Goal: Transaction & Acquisition: Purchase product/service

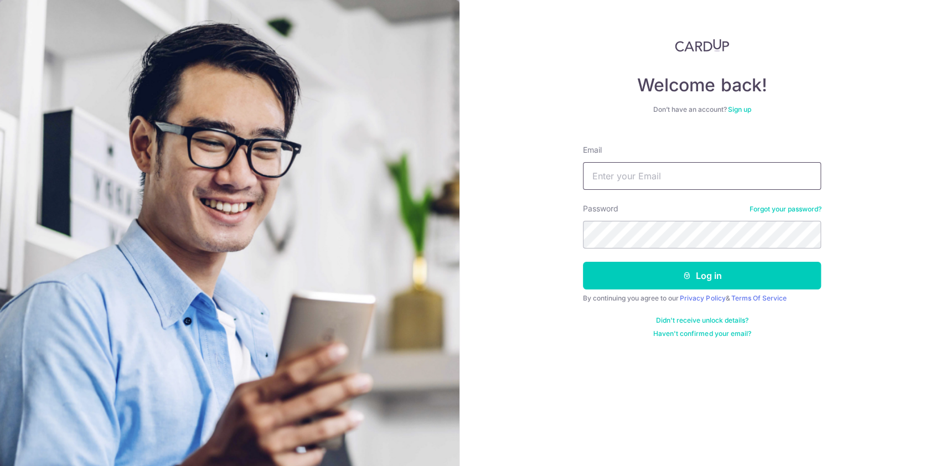
type input "[EMAIL_ADDRESS][DOMAIN_NAME]"
click at [654, 276] on button "Log in" at bounding box center [702, 276] width 238 height 28
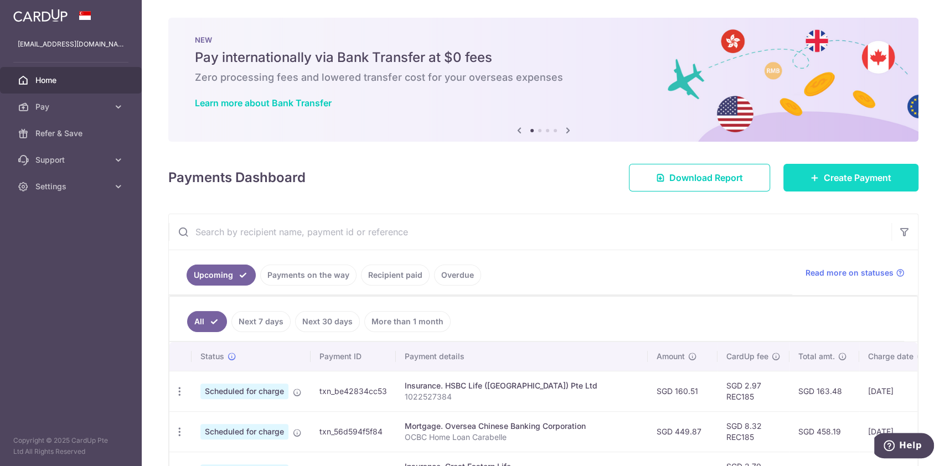
click at [811, 174] on icon at bounding box center [815, 177] width 9 height 9
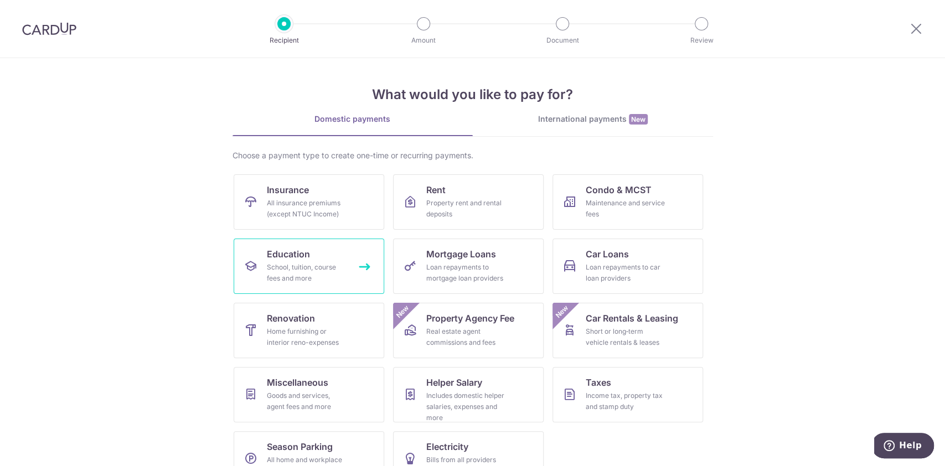
click at [327, 264] on div "School, tuition, course fees and more" at bounding box center [307, 273] width 80 height 22
click at [298, 256] on span "Education" at bounding box center [288, 254] width 43 height 13
click at [595, 126] on link "International payments New" at bounding box center [593, 125] width 240 height 23
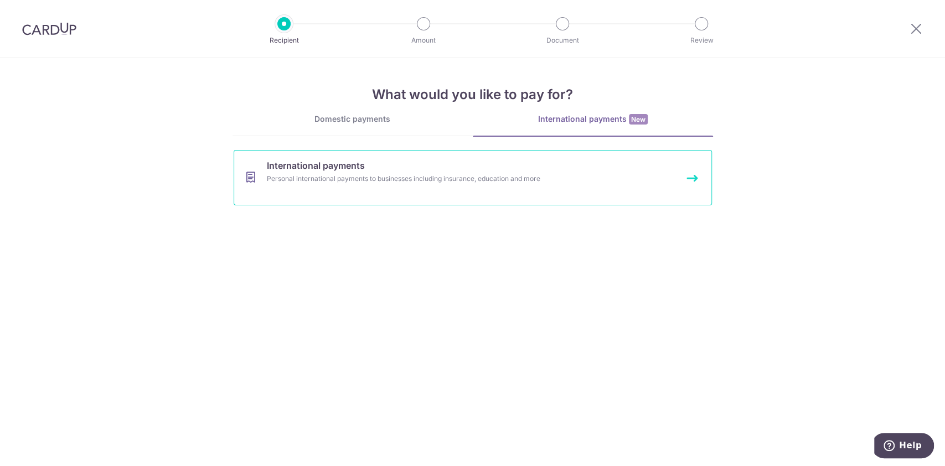
click at [425, 169] on link "International payments Personal international payments to businesses including …" at bounding box center [473, 177] width 478 height 55
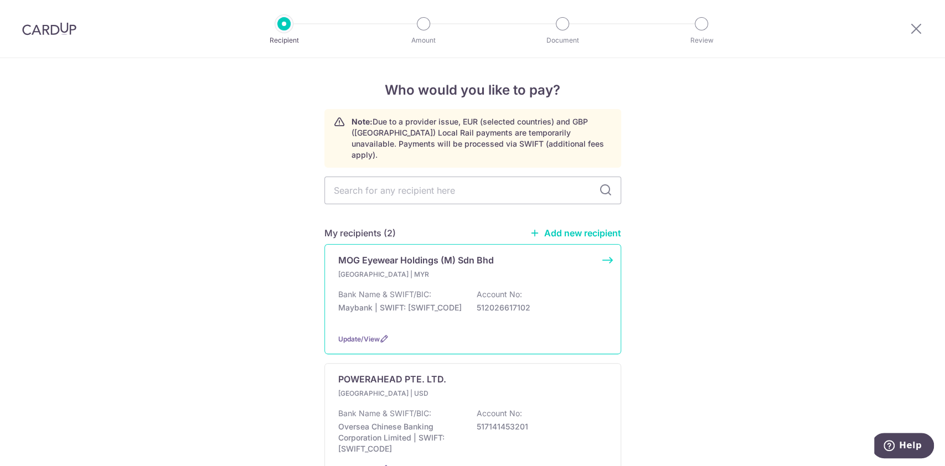
scroll to position [75, 0]
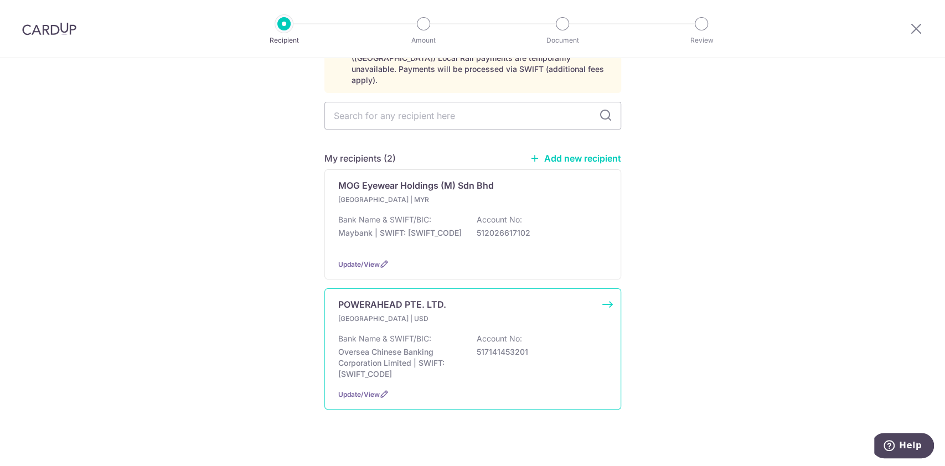
click at [426, 313] on p "Singapore | USD" at bounding box center [403, 318] width 131 height 11
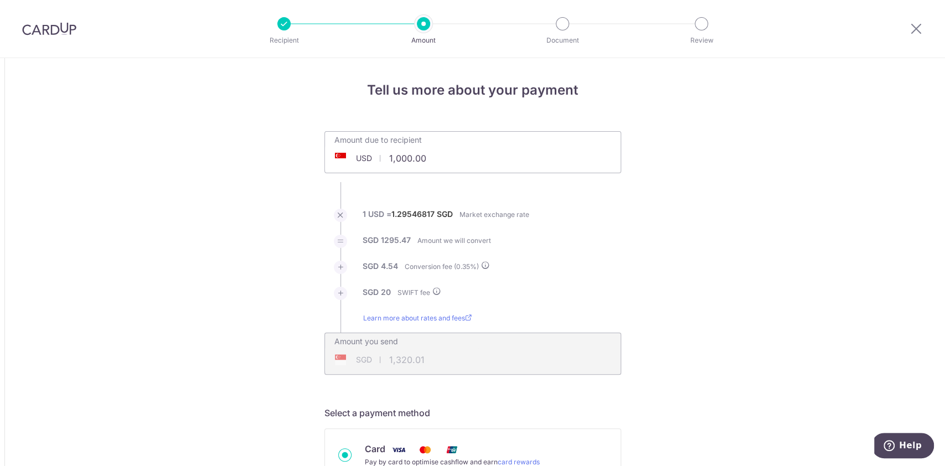
click at [479, 153] on div "Amount due to recipient USD 1,000.00 1000" at bounding box center [473, 145] width 296 height 26
click at [399, 159] on input "1,000.00" at bounding box center [410, 158] width 171 height 25
click at [406, 162] on input "1,000.00" at bounding box center [410, 158] width 171 height 25
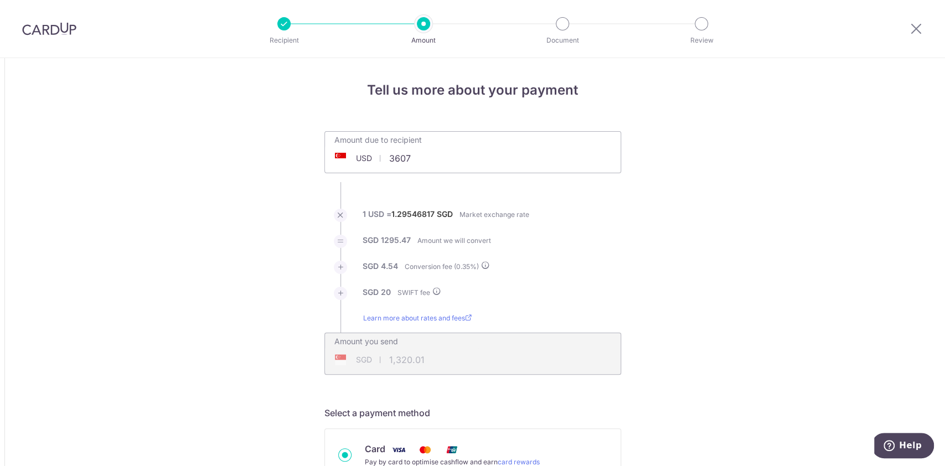
type input "3,607.00"
type input "4,709.14"
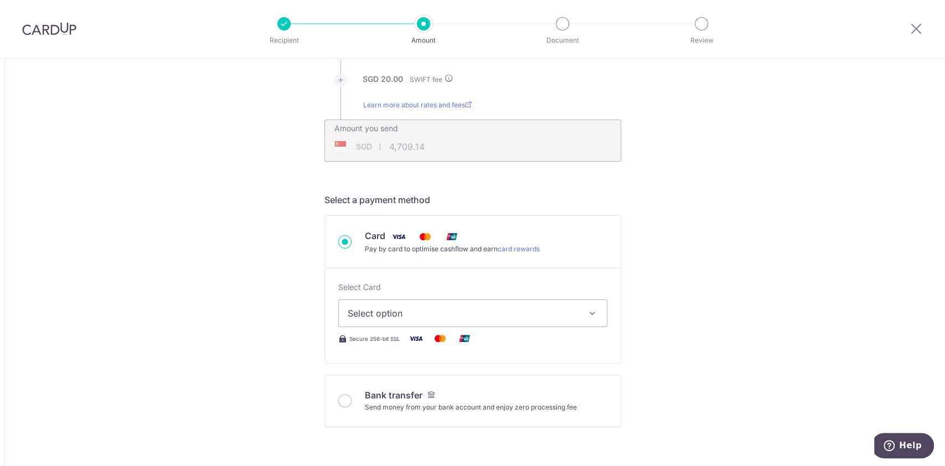
scroll to position [215, 0]
click at [475, 313] on span "Select option" at bounding box center [463, 311] width 230 height 13
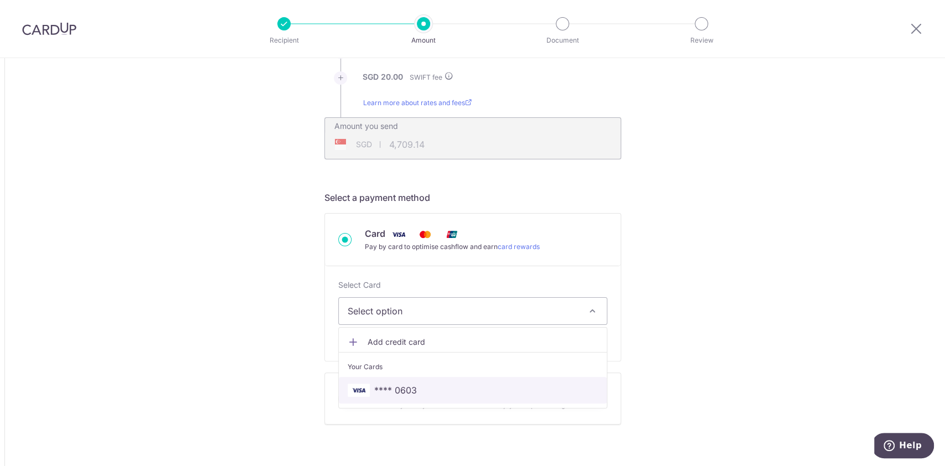
drag, startPoint x: 437, startPoint y: 390, endPoint x: 671, endPoint y: 308, distance: 247.4
click at [437, 390] on span "**** 0603" at bounding box center [473, 390] width 250 height 13
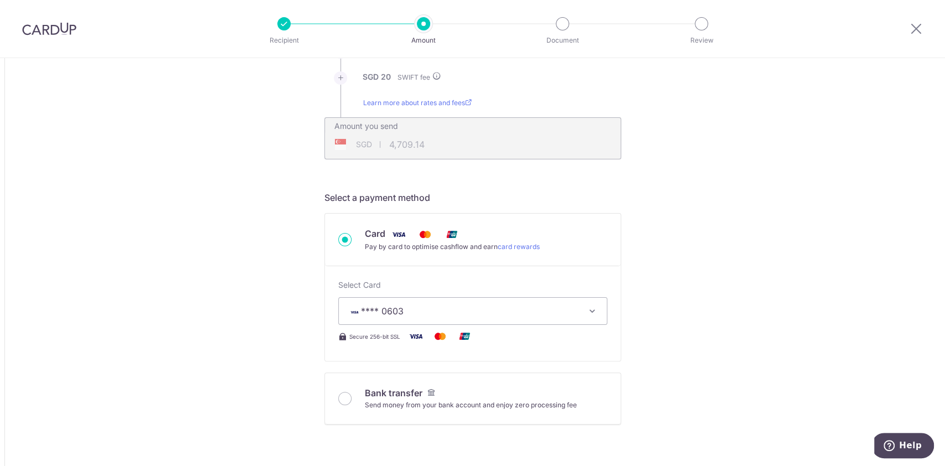
type input "3,607.00"
type input "4,709.13"
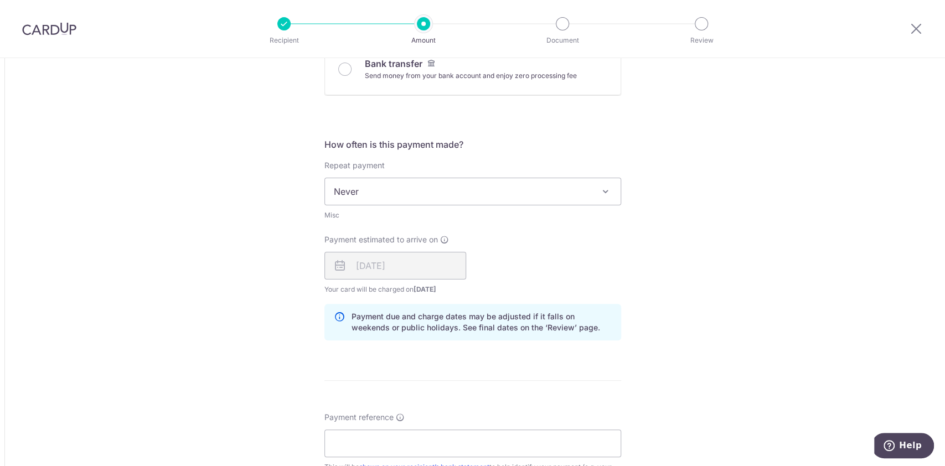
scroll to position [640, 0]
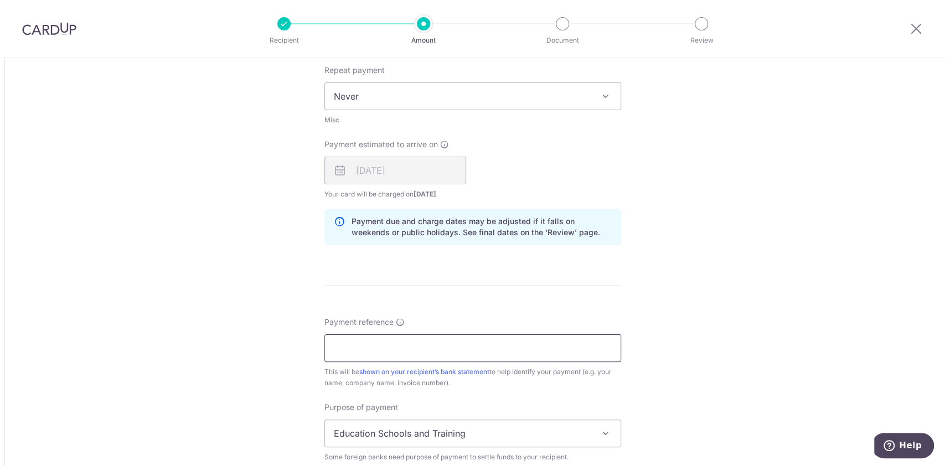
click at [452, 349] on input "Payment reference" at bounding box center [472, 348] width 297 height 28
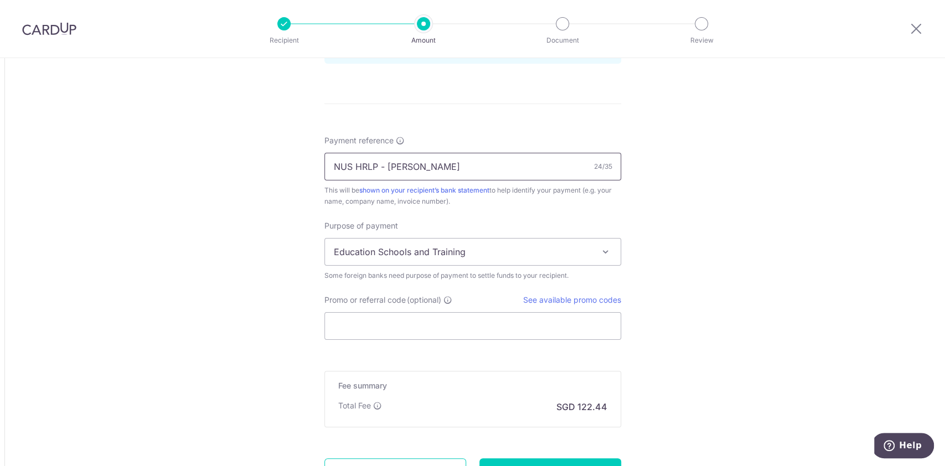
scroll to position [828, 0]
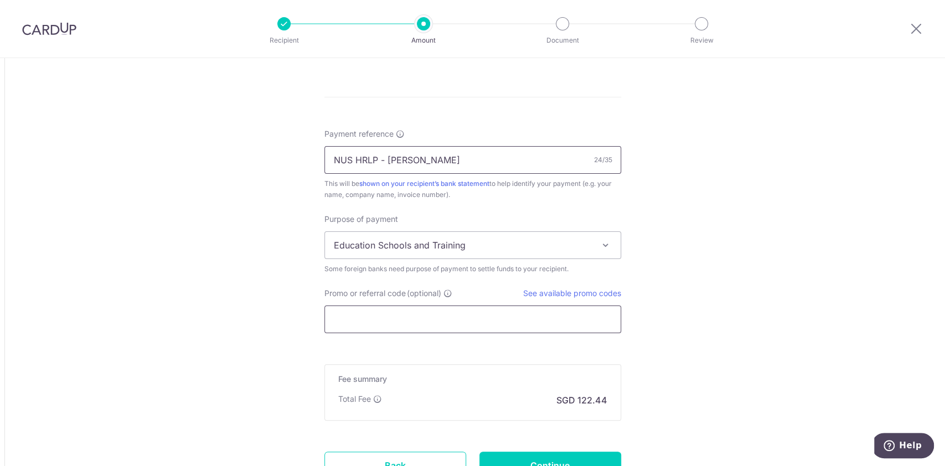
type input "NUS HRLP - [PERSON_NAME]"
click at [527, 323] on input "Promo or referral code (optional)" at bounding box center [472, 320] width 297 height 28
type input "P"
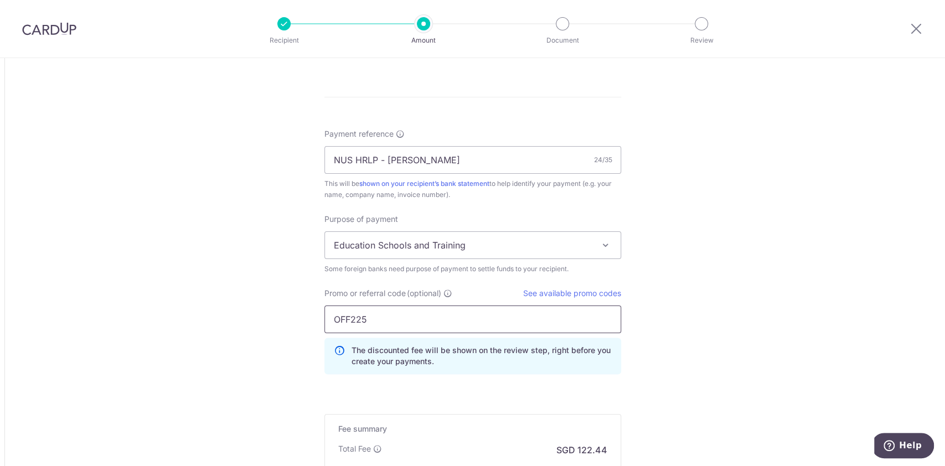
type input "OFF225"
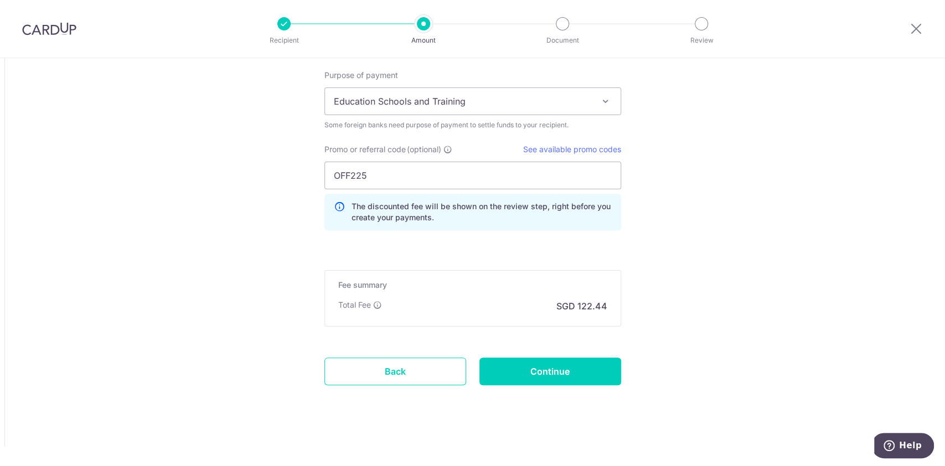
scroll to position [973, 0]
click at [583, 370] on input "Continue" at bounding box center [551, 371] width 142 height 28
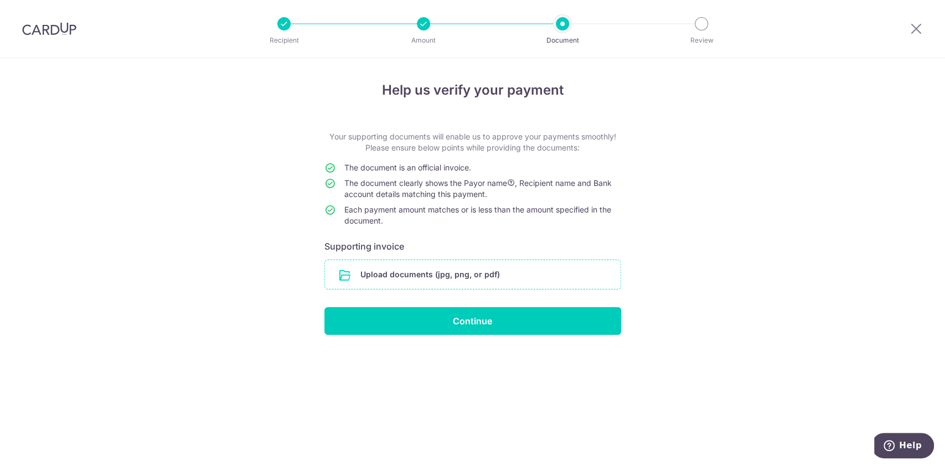
click at [474, 277] on input "file" at bounding box center [473, 274] width 296 height 29
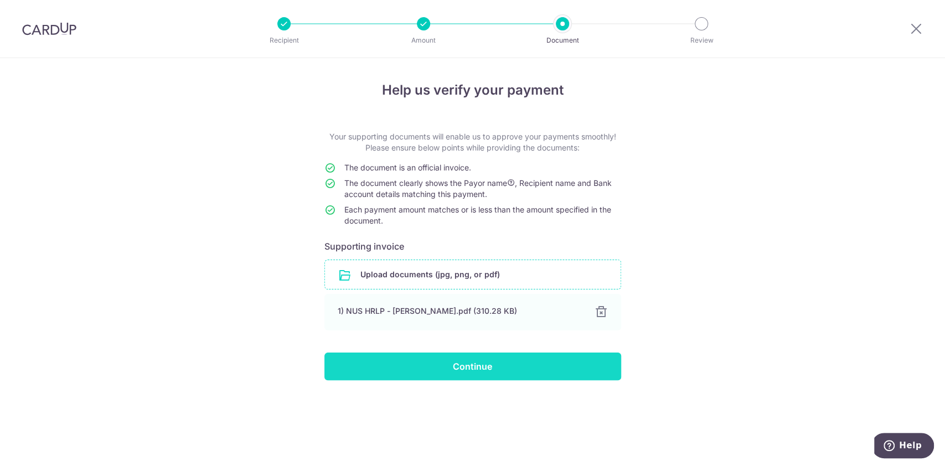
click at [459, 370] on input "Continue" at bounding box center [472, 367] width 297 height 28
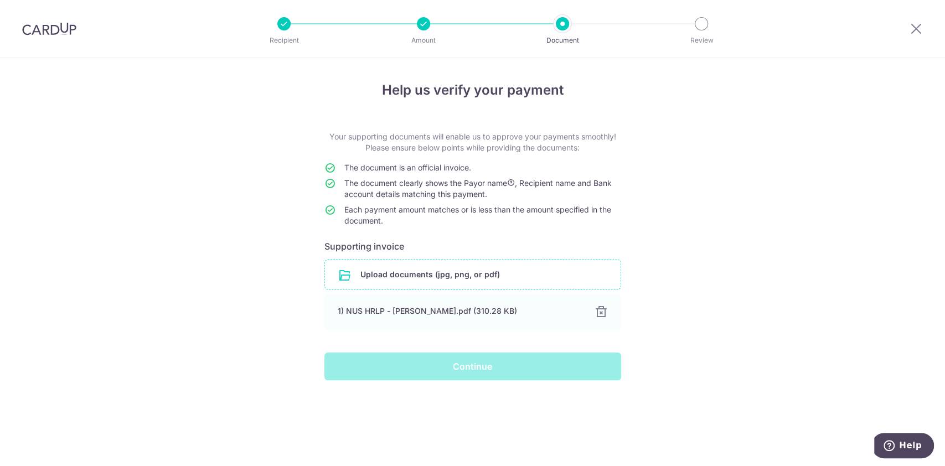
click at [467, 280] on input "file" at bounding box center [473, 274] width 296 height 29
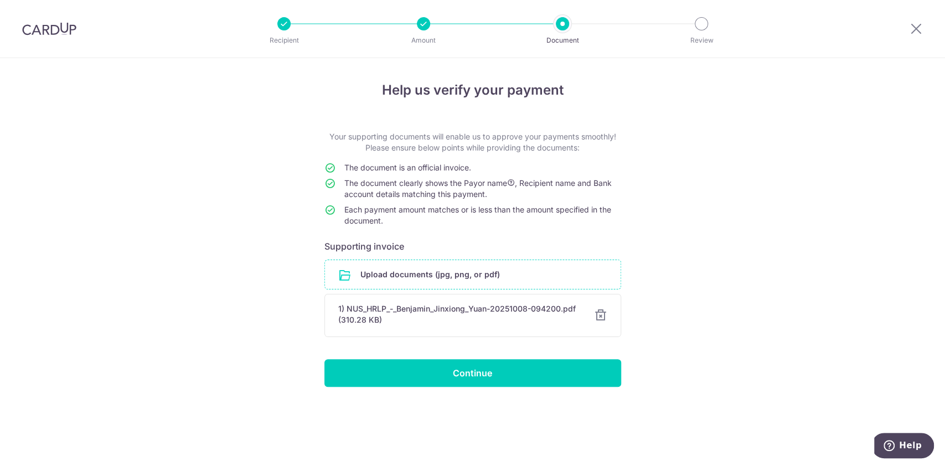
click at [400, 272] on input "file" at bounding box center [473, 274] width 296 height 29
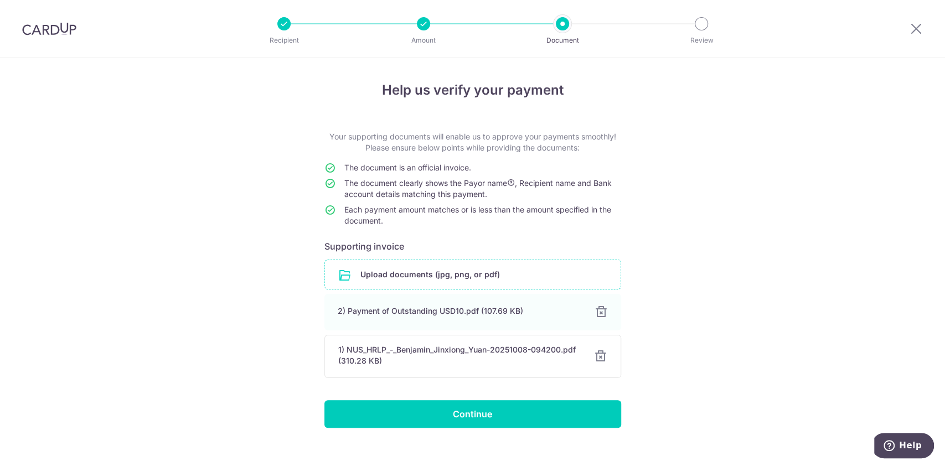
scroll to position [13, 0]
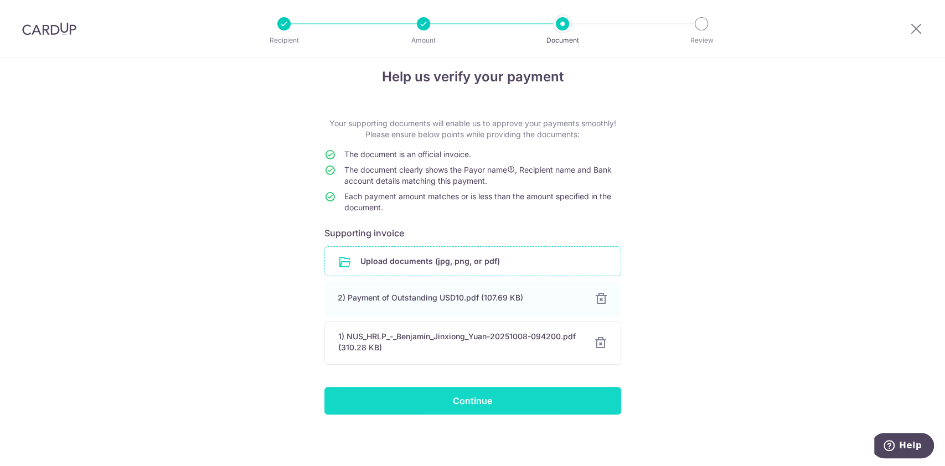
click at [557, 398] on input "Continue" at bounding box center [472, 401] width 297 height 28
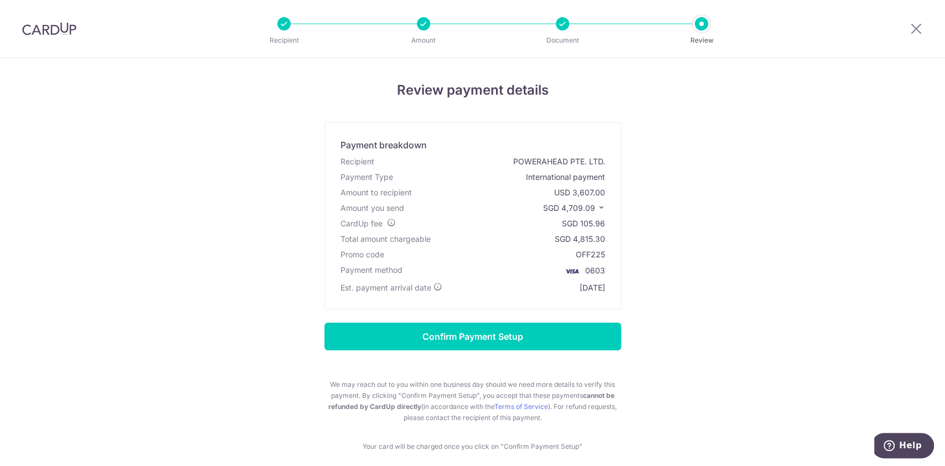
scroll to position [52, 0]
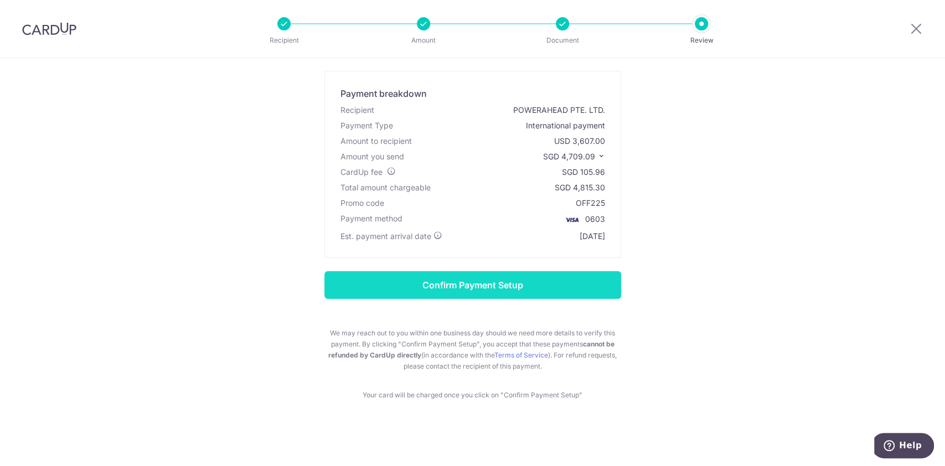
click at [545, 281] on input "Confirm Payment Setup" at bounding box center [472, 285] width 297 height 28
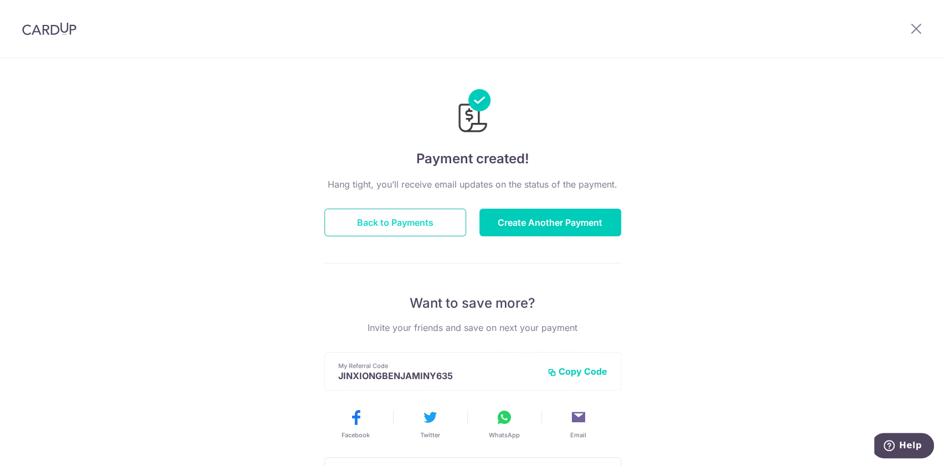
click at [419, 218] on button "Back to Payments" at bounding box center [395, 223] width 142 height 28
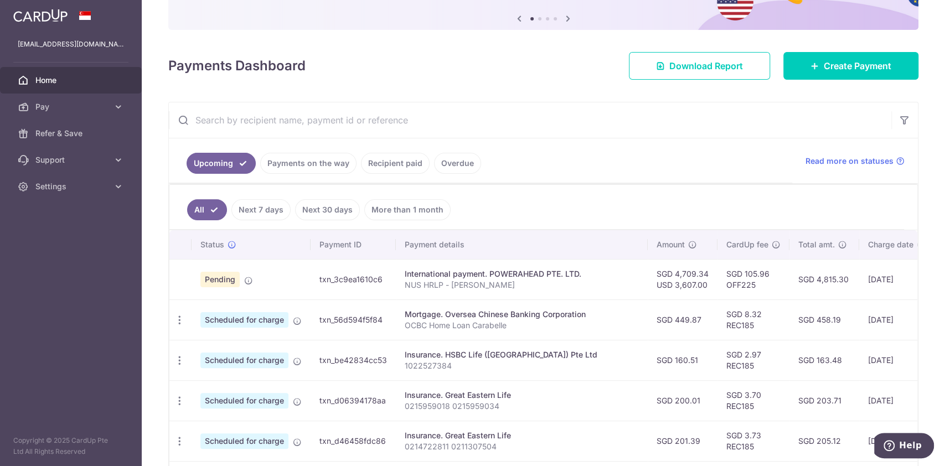
scroll to position [113, 0]
